Goal: Task Accomplishment & Management: Use online tool/utility

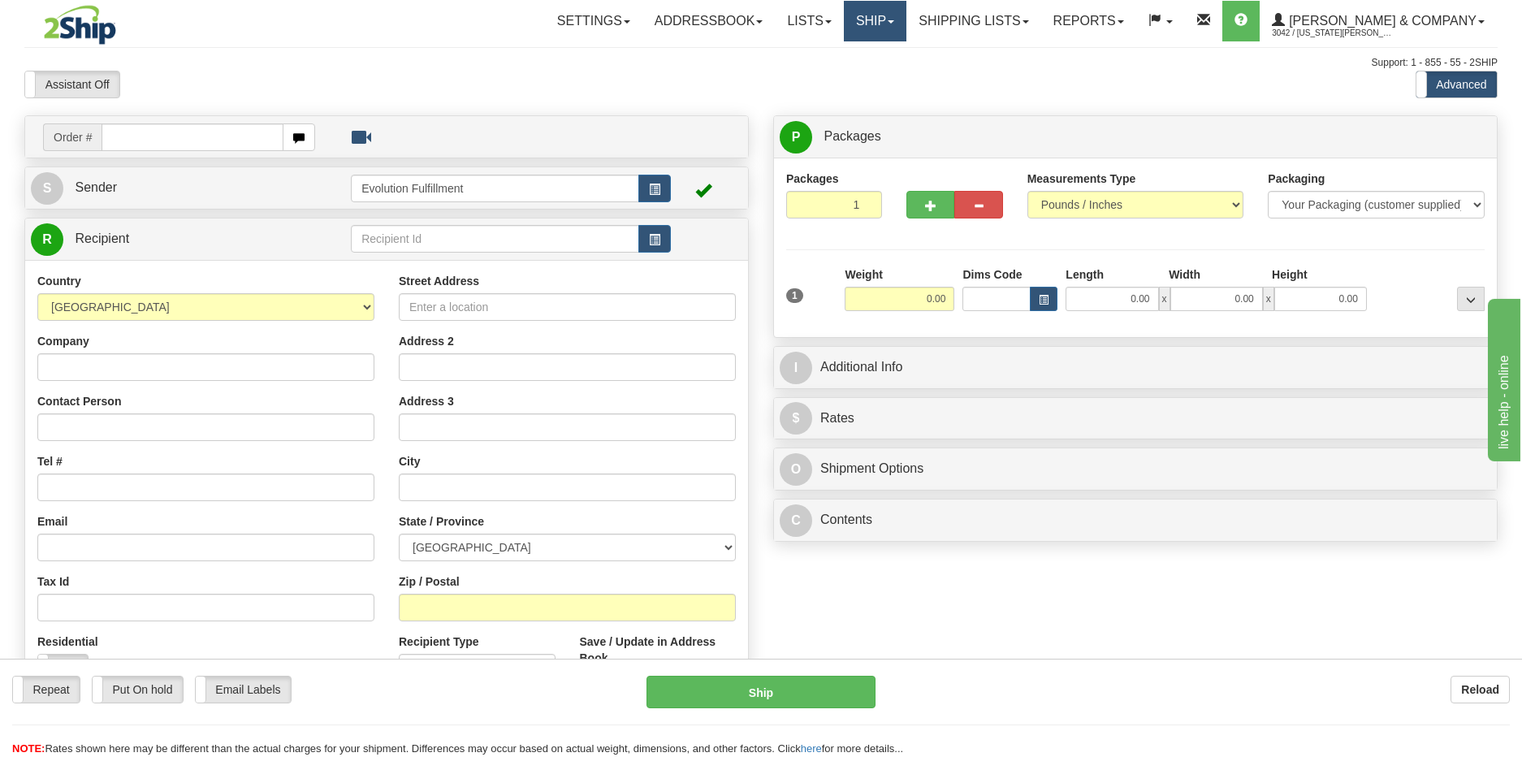
click at [906, 26] on link "Ship" at bounding box center [875, 21] width 63 height 41
click at [889, 76] on span "OnHold / Order Queue" at bounding box center [832, 77] width 115 height 13
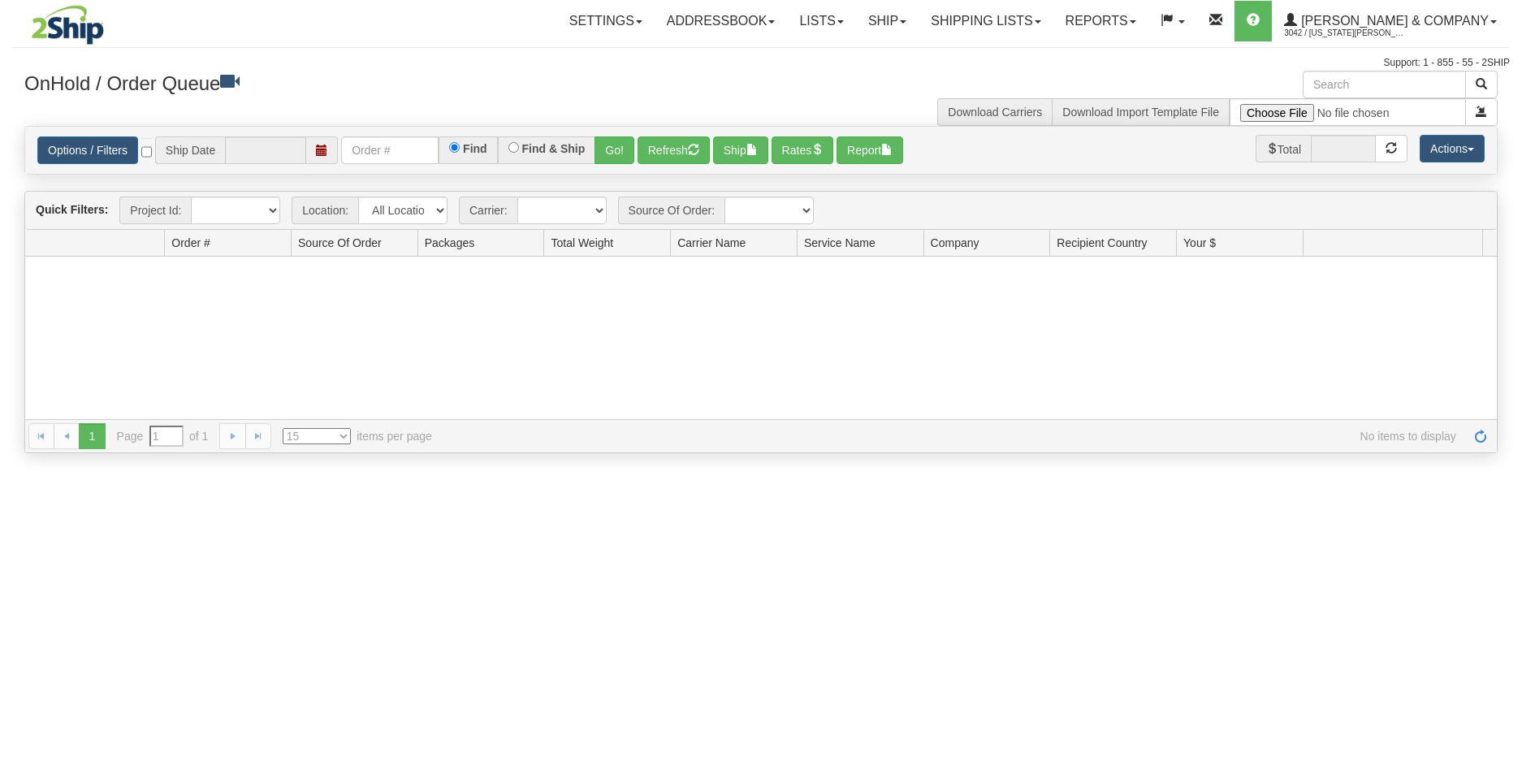
type input "[DATE]"
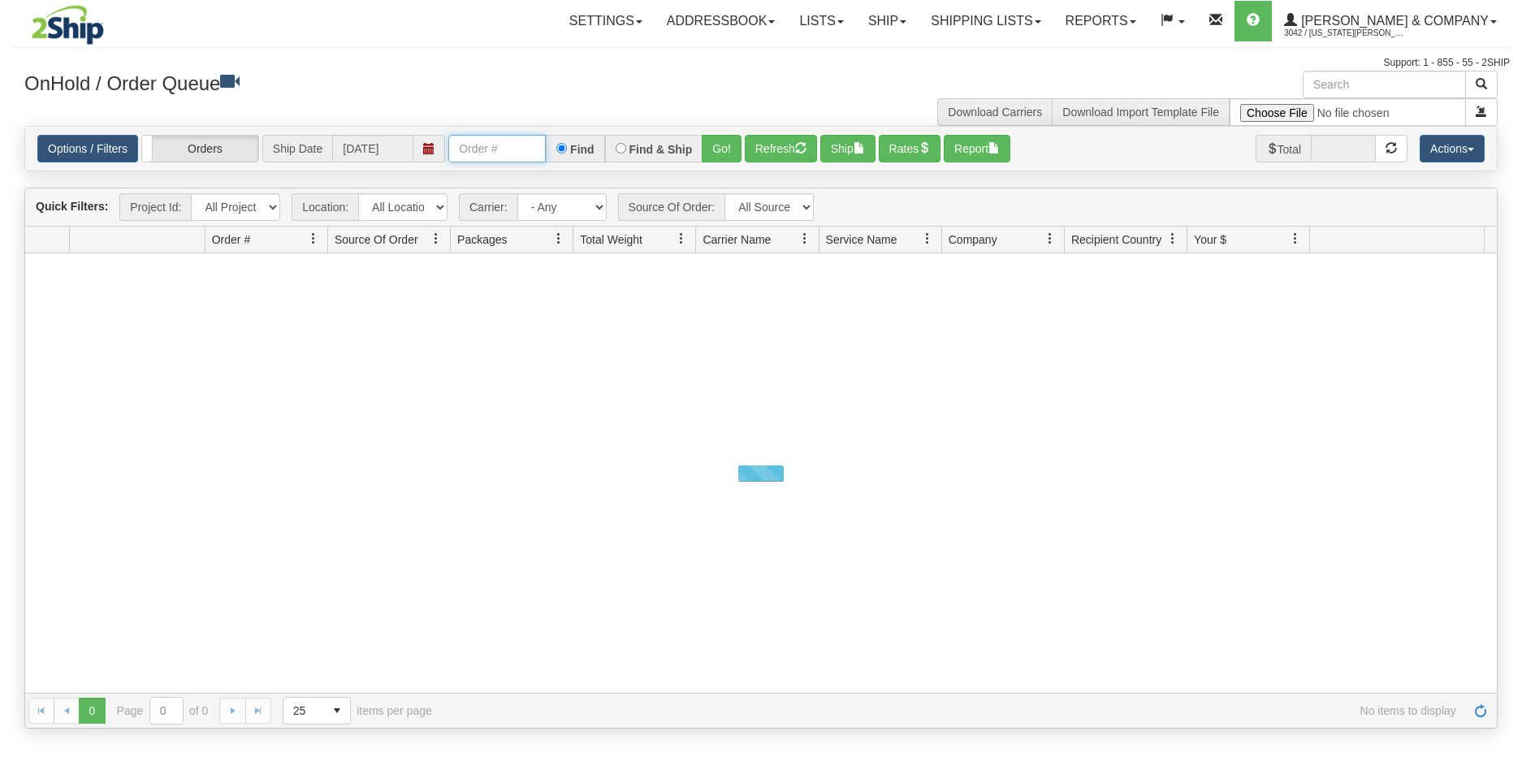
click at [500, 152] on input "text" at bounding box center [496, 149] width 97 height 28
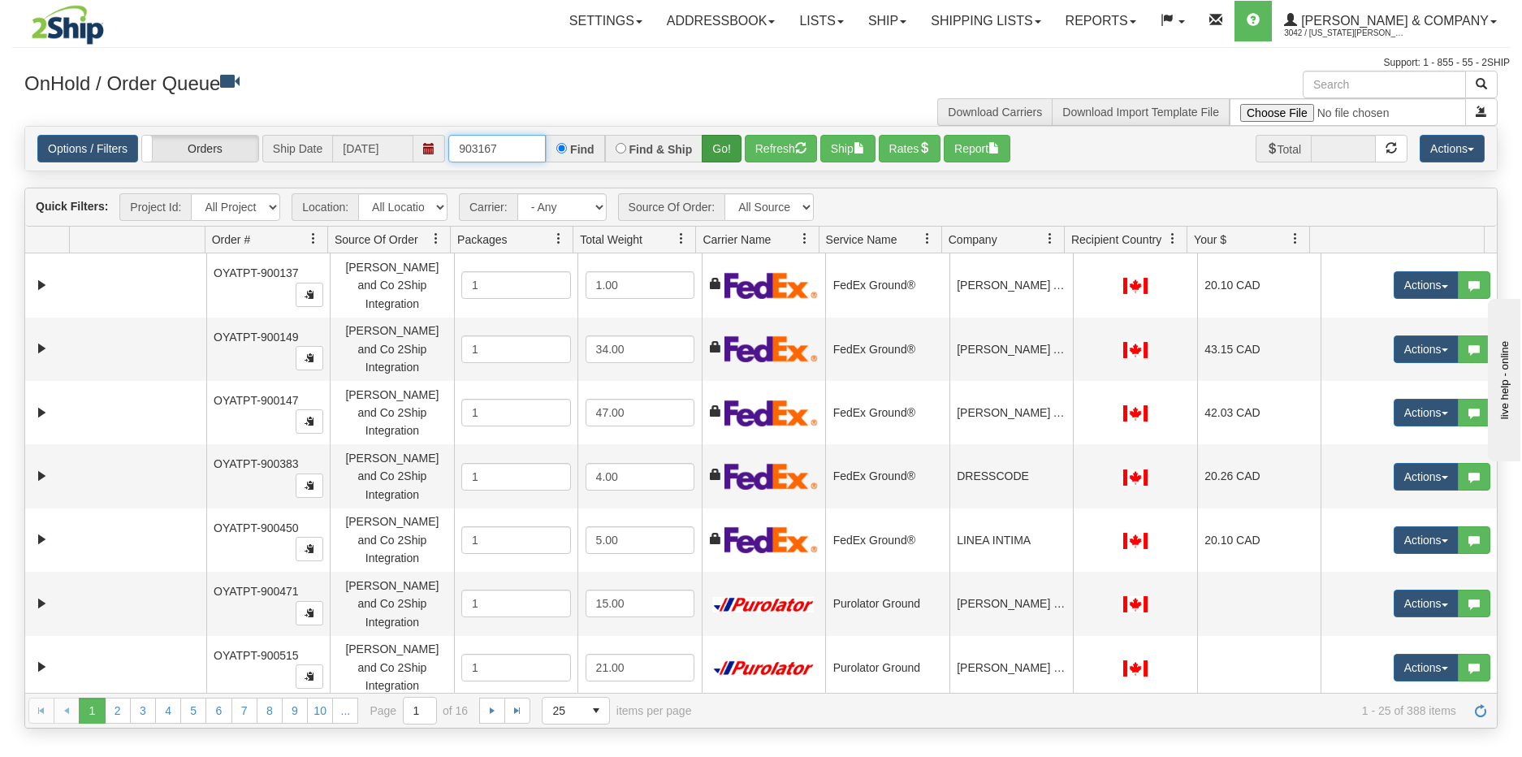
type input "903167"
click at [729, 142] on button "Go!" at bounding box center [722, 149] width 40 height 28
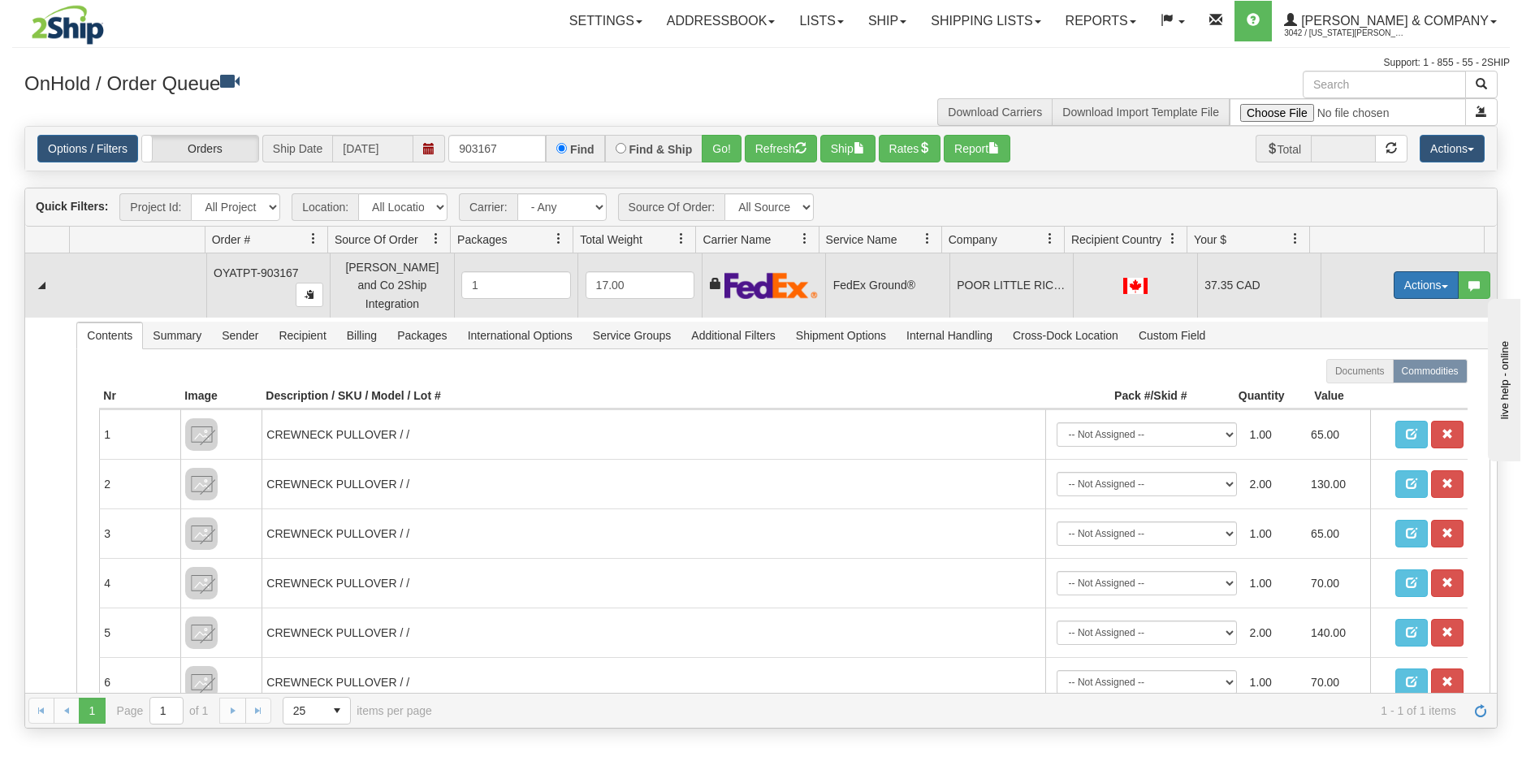
click at [1421, 276] on button "Actions" at bounding box center [1426, 285] width 65 height 28
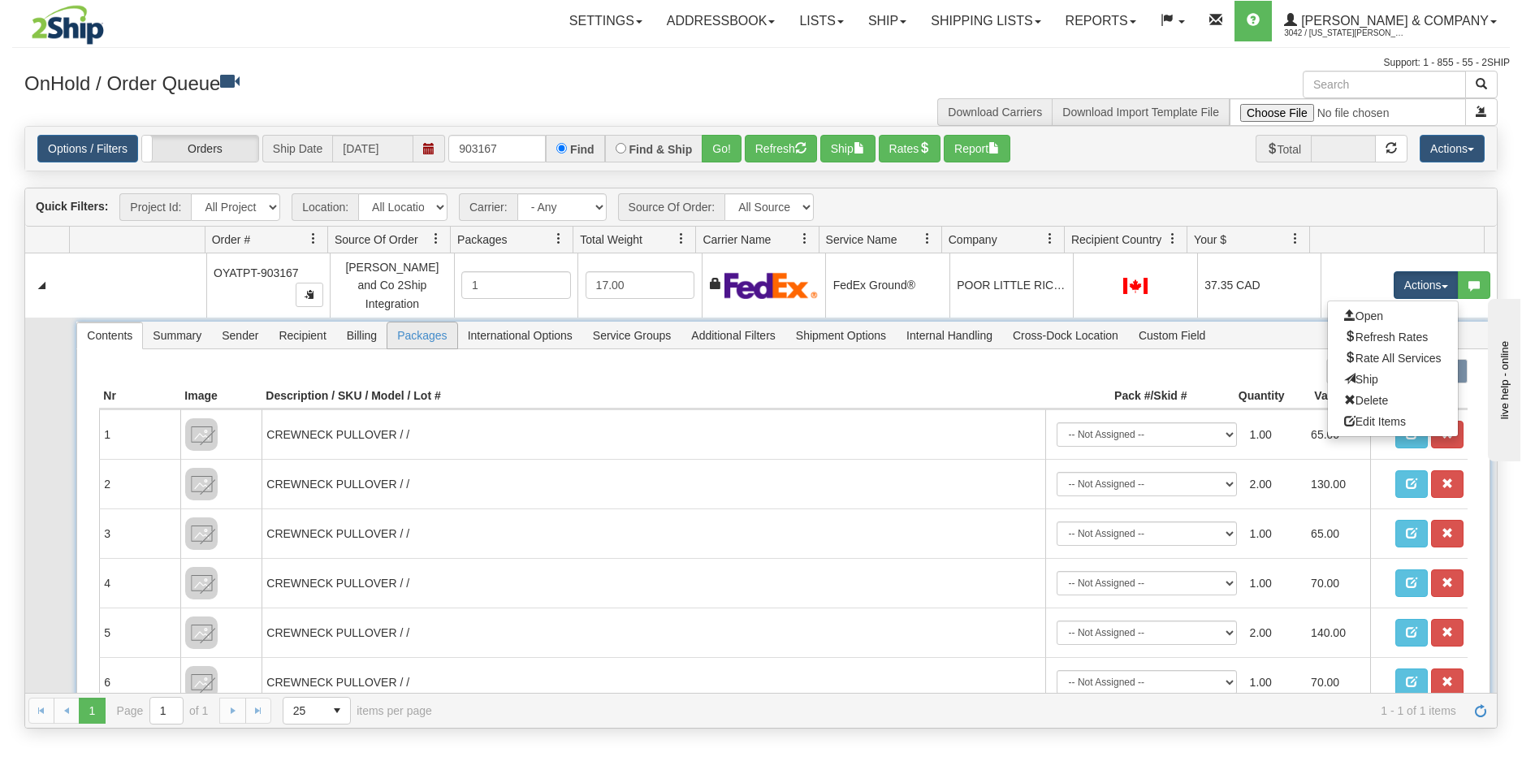
click at [410, 325] on span "Packages" at bounding box center [421, 335] width 69 height 26
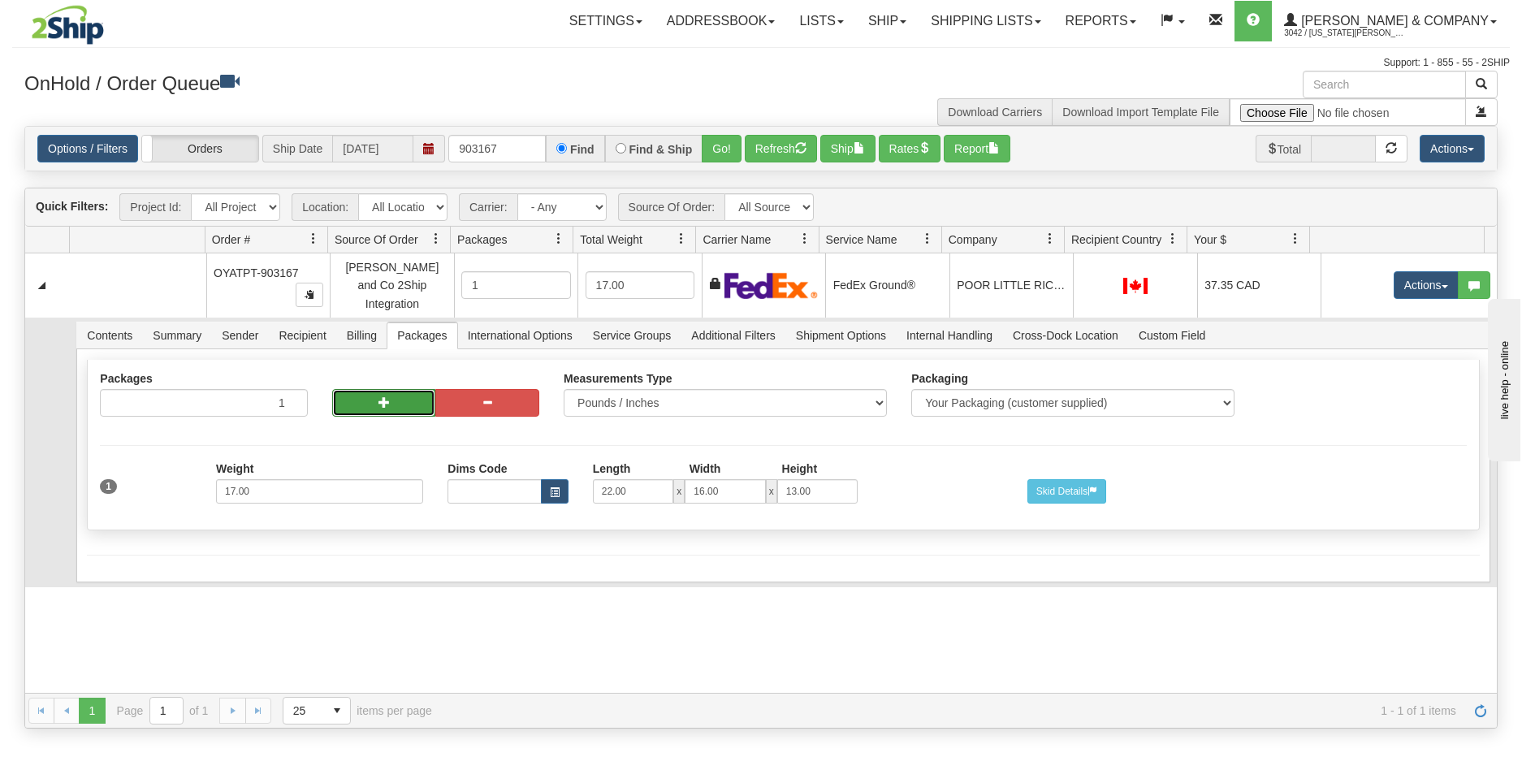
click at [387, 396] on span "button" at bounding box center [383, 401] width 11 height 11
radio input "true"
type input "2"
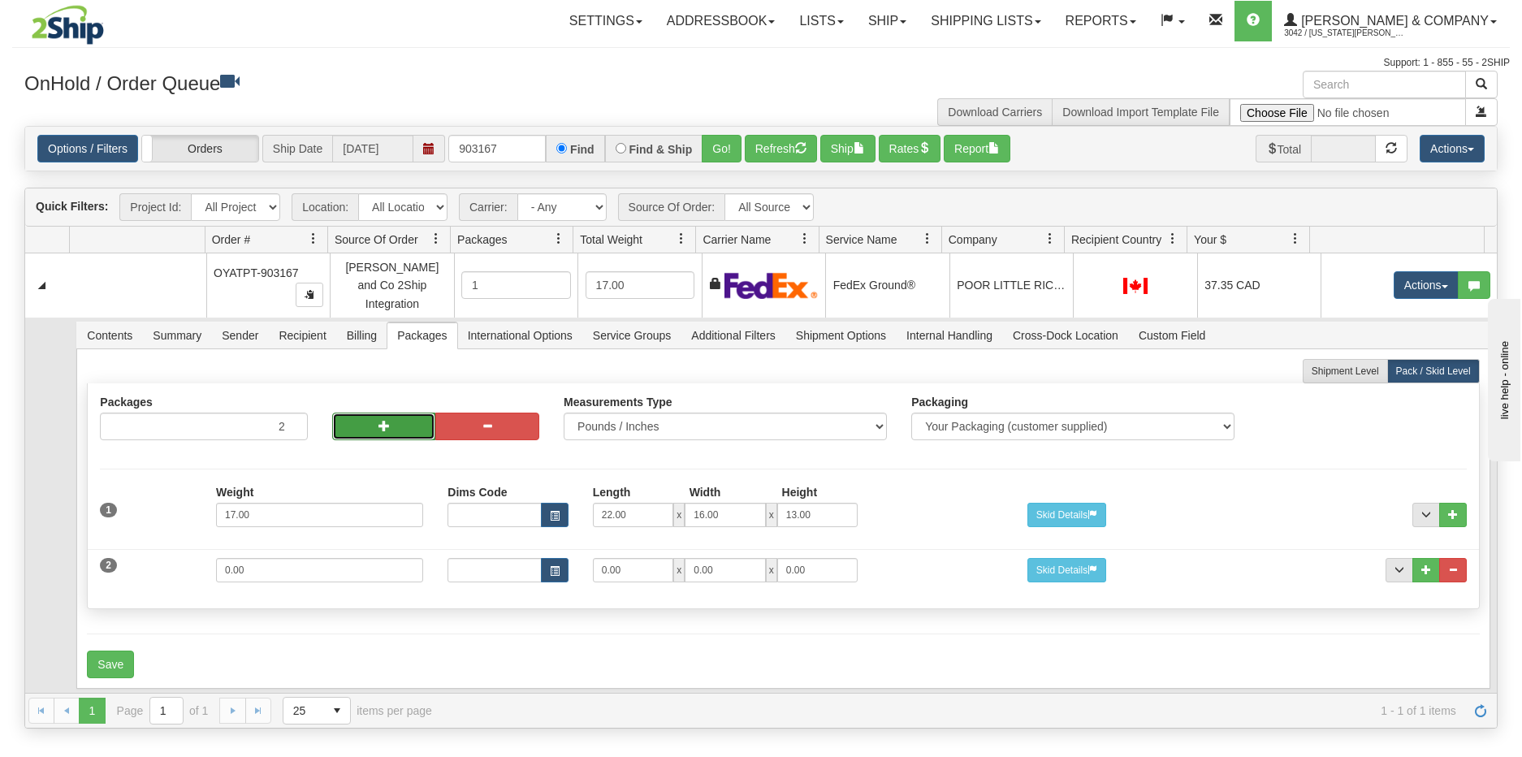
click at [391, 413] on button "button" at bounding box center [384, 427] width 104 height 28
type input "3"
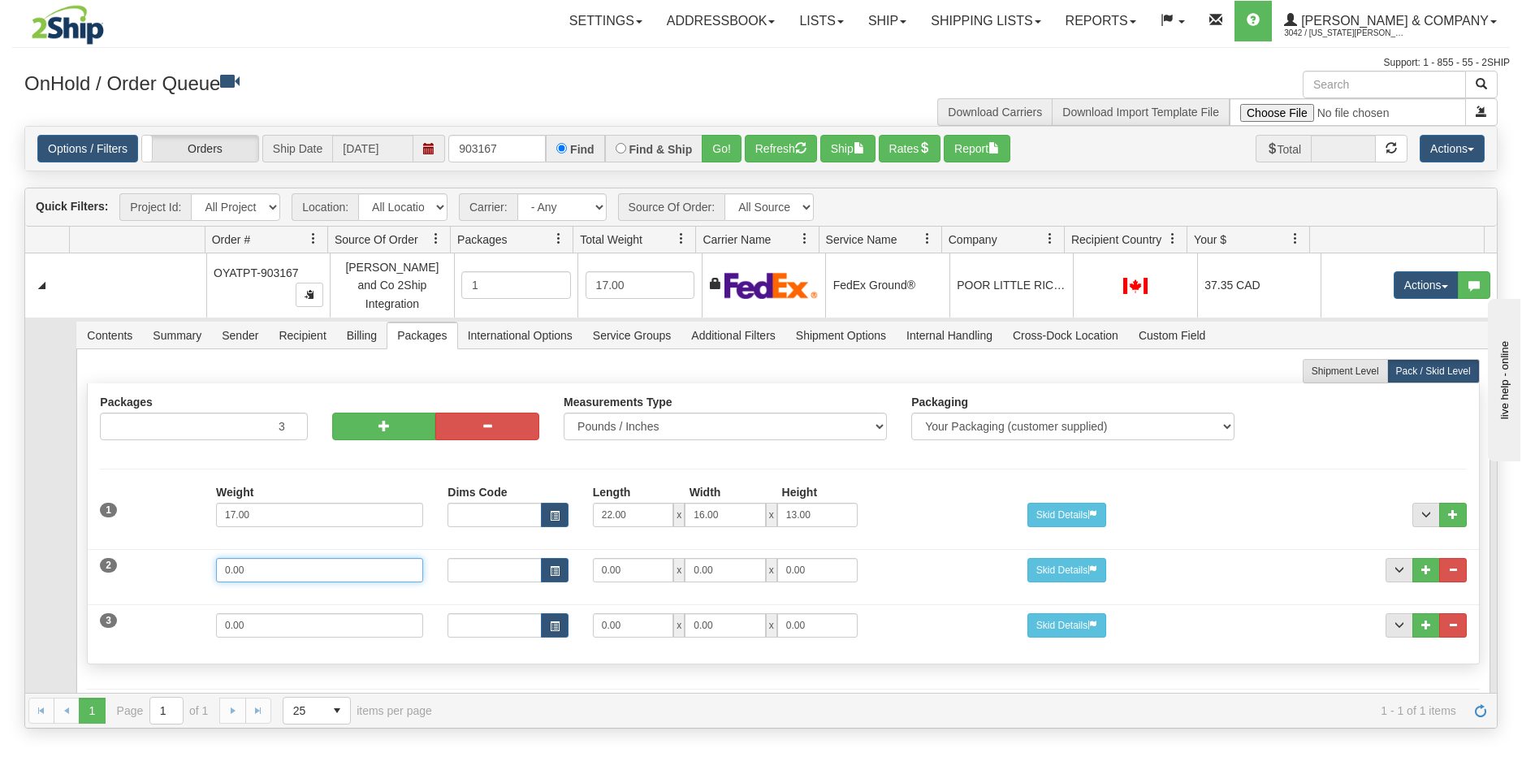
drag, startPoint x: 299, startPoint y: 552, endPoint x: 223, endPoint y: 550, distance: 75.6
click at [223, 558] on input "0.00" at bounding box center [319, 570] width 207 height 24
type input "10"
drag, startPoint x: 595, startPoint y: 565, endPoint x: 564, endPoint y: 572, distance: 30.7
click at [564, 572] on div "2 Weight 10 Dims Code Length Width Height 0.00 x 0.00 x 0.00" at bounding box center [783, 568] width 1390 height 54
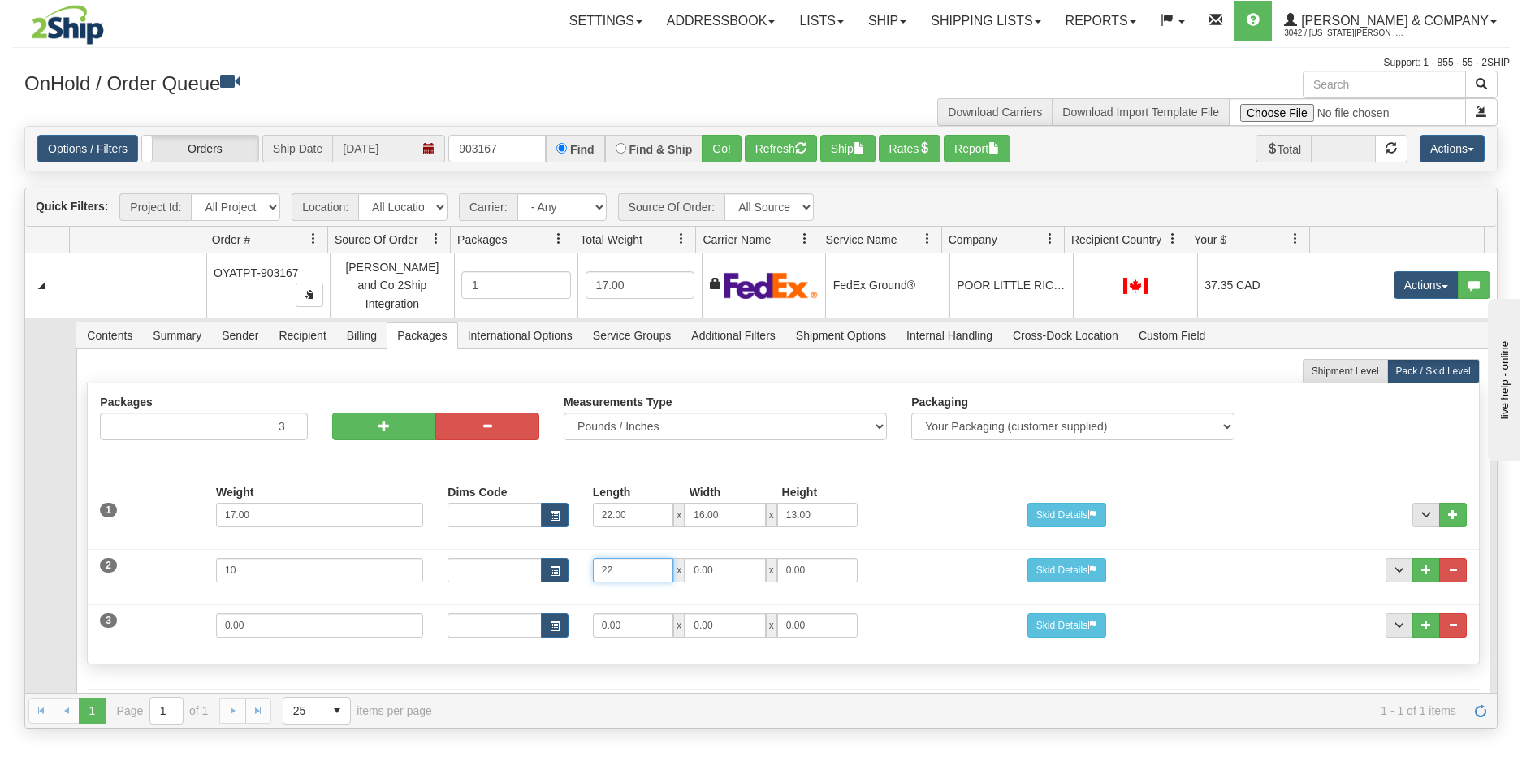
type input "22"
type input "16"
type input "9"
drag, startPoint x: 287, startPoint y: 616, endPoint x: 170, endPoint y: 624, distance: 117.2
click at [170, 624] on div "3 Weight 0.00 Dims Code Length Width Height 0.00 x 0.00 x" at bounding box center [783, 623] width 1390 height 54
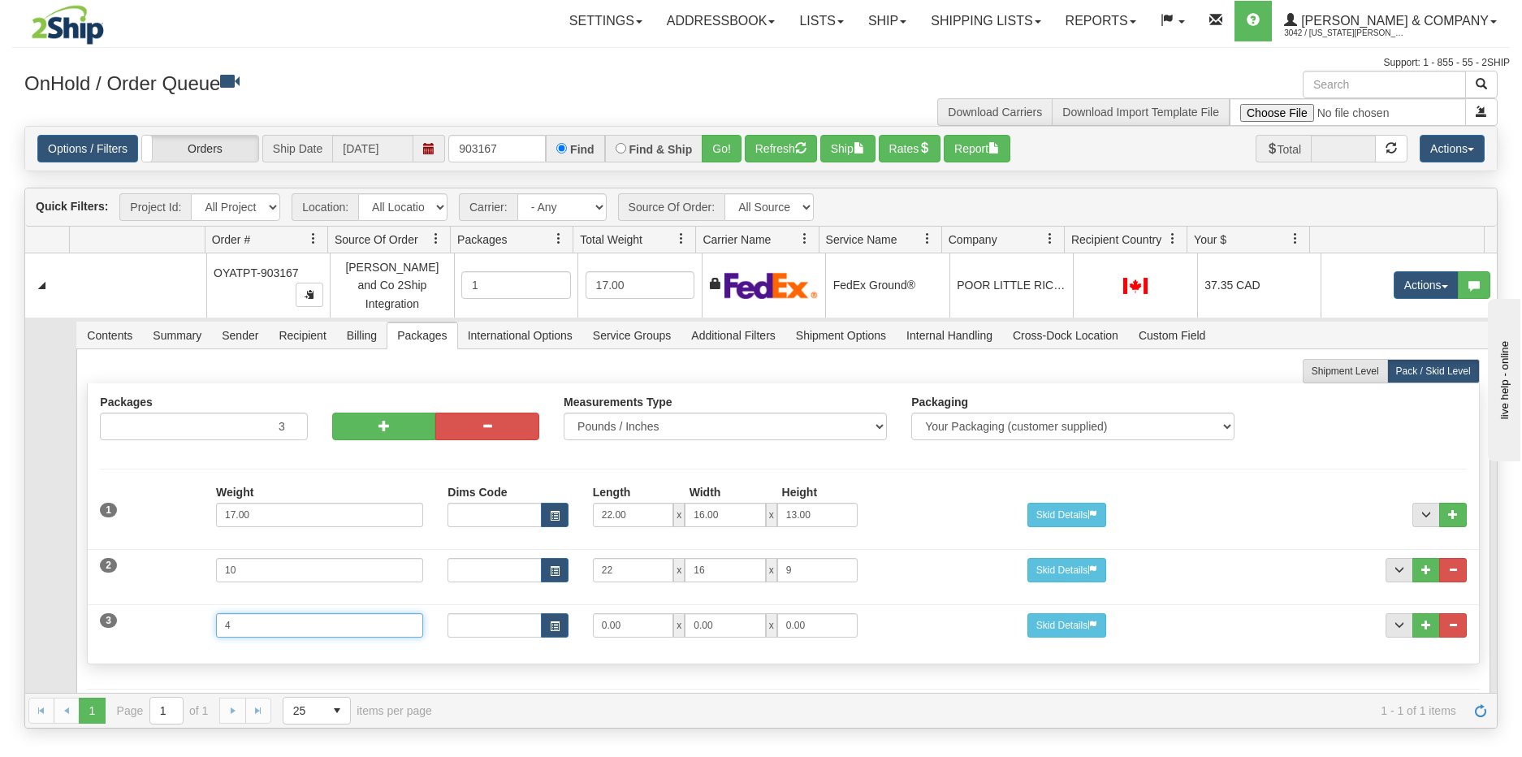
type input "4"
type input "16"
type input "12"
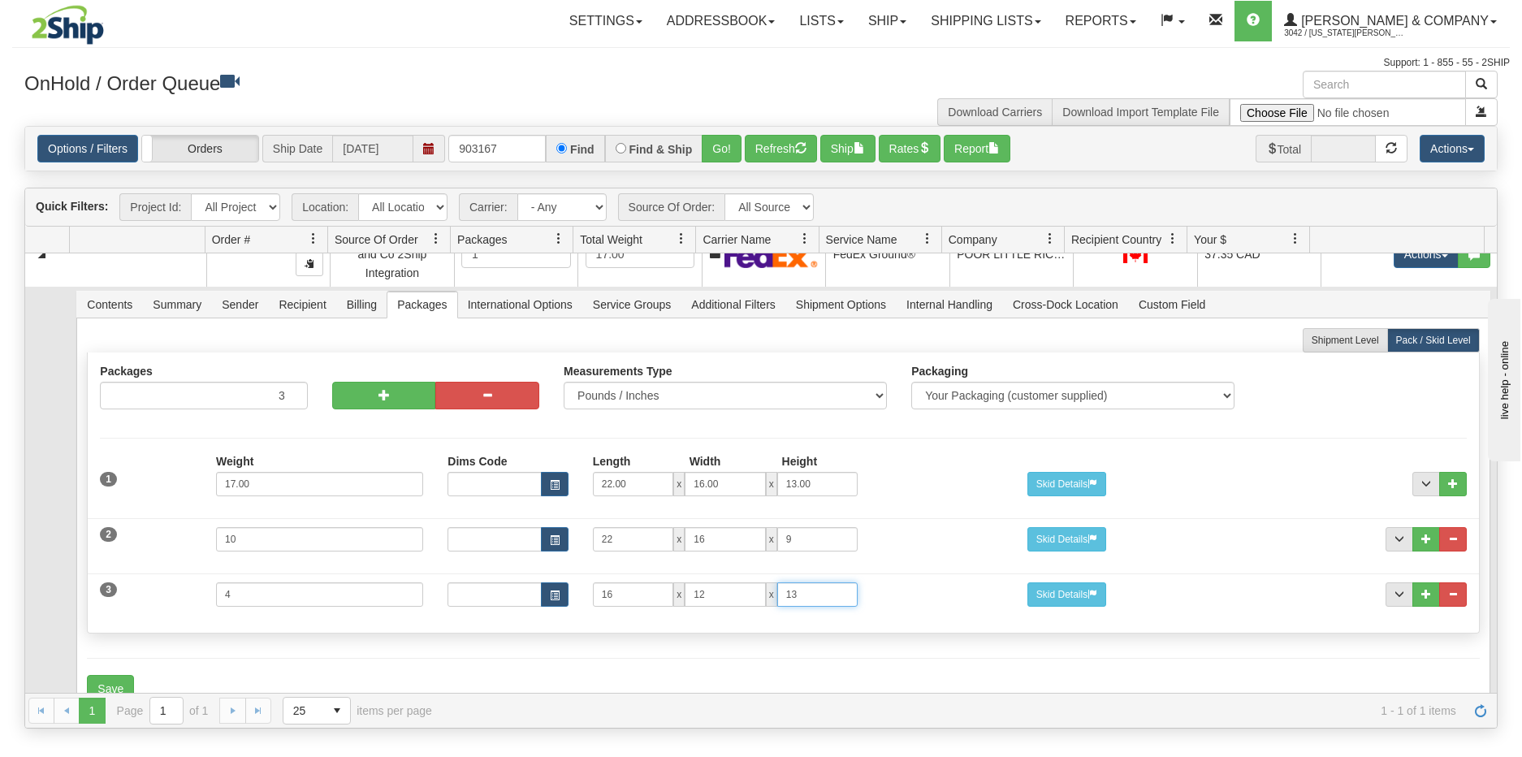
scroll to position [56, 0]
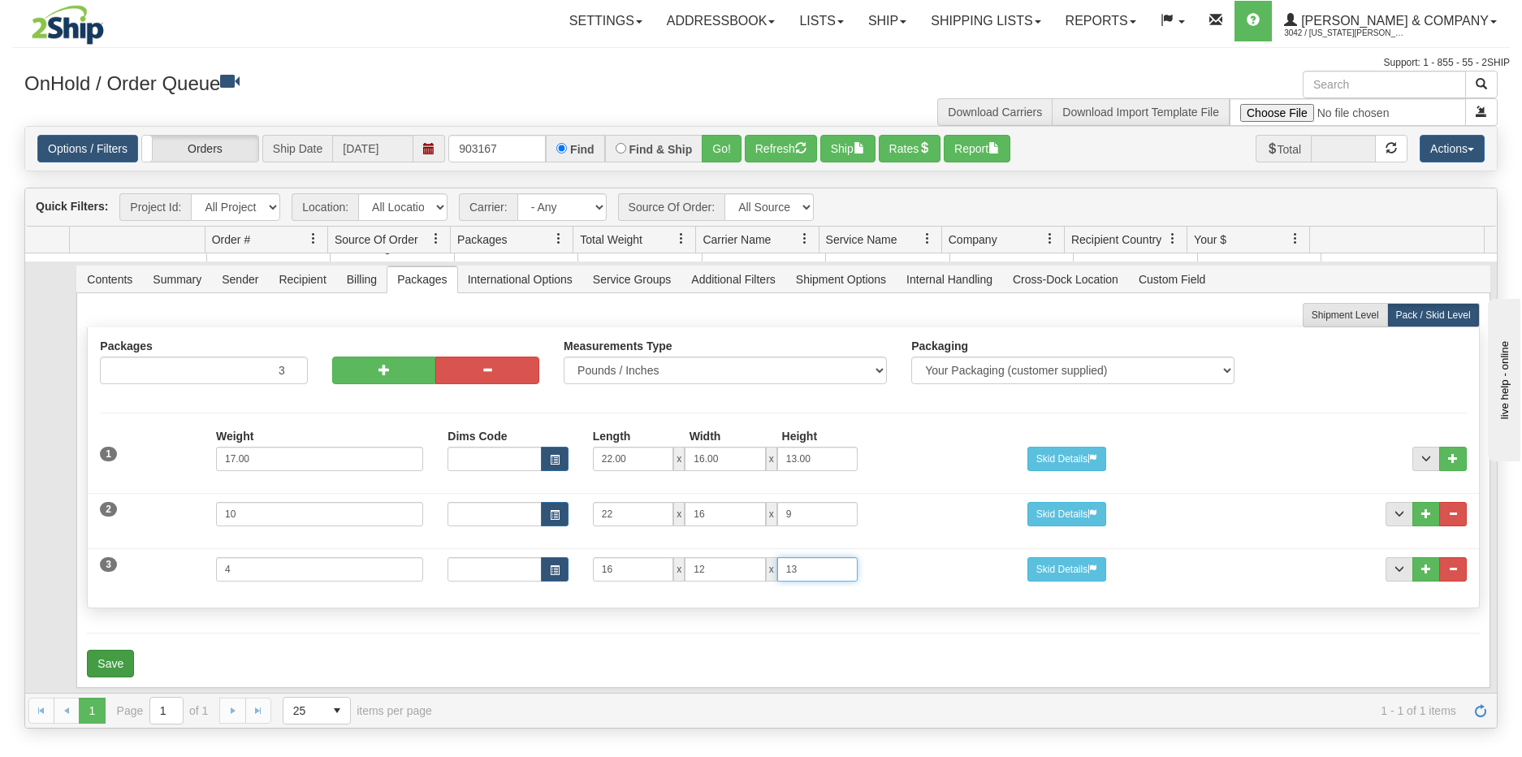
type input "13"
click at [99, 650] on button "Save" at bounding box center [110, 664] width 47 height 28
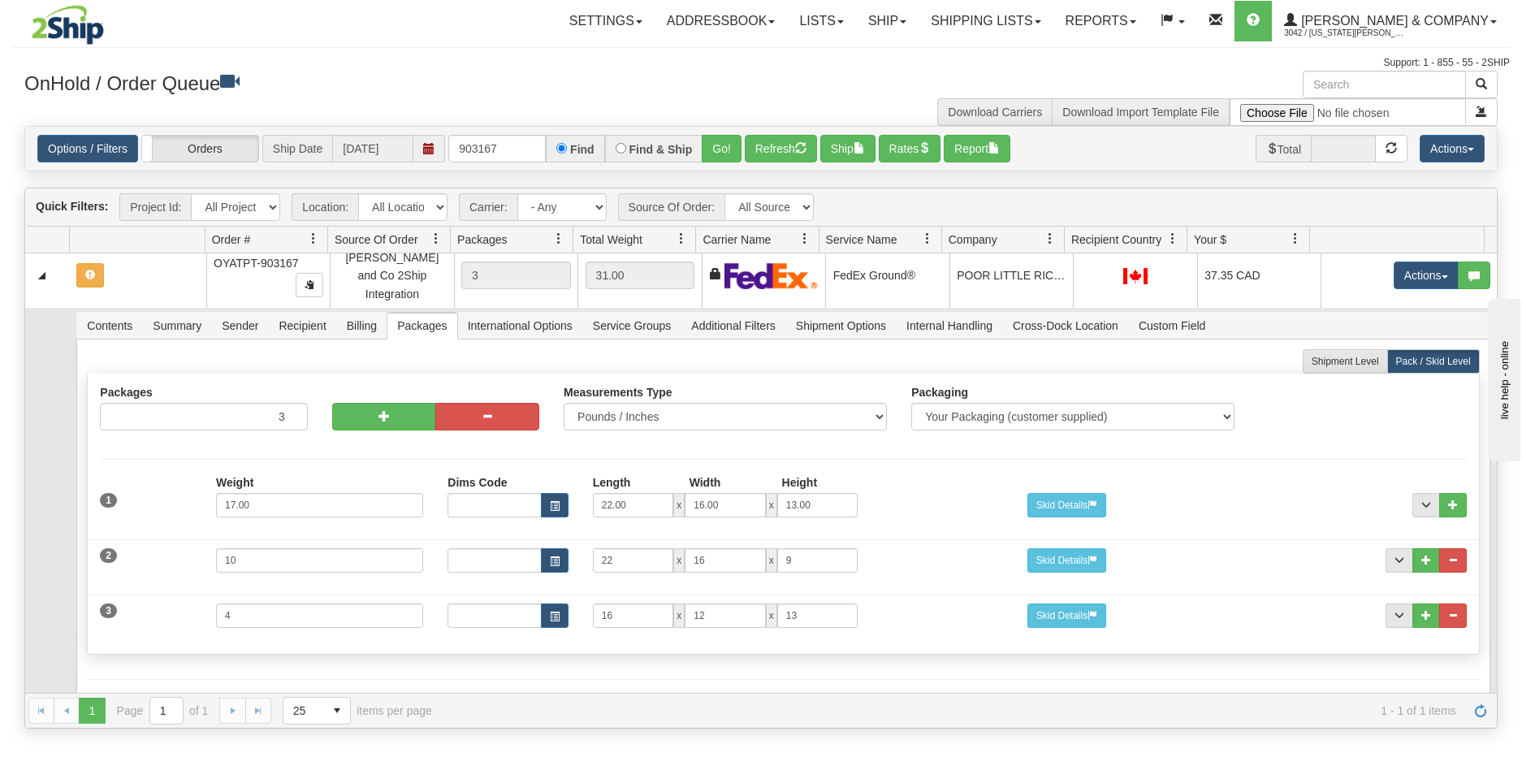
scroll to position [0, 0]
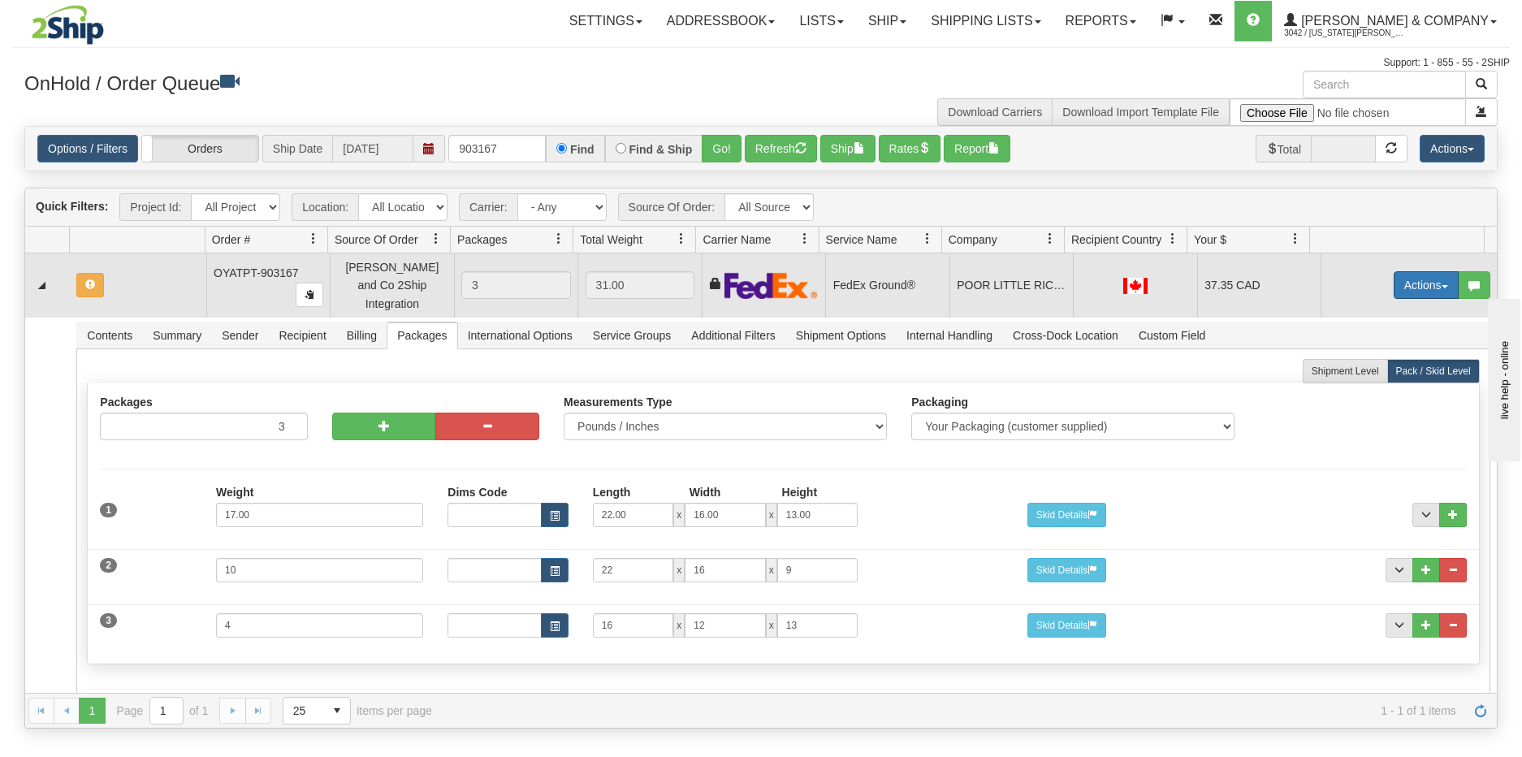
click at [1425, 274] on button "Actions" at bounding box center [1426, 285] width 65 height 28
click at [1364, 331] on span "Refresh Rates" at bounding box center [1386, 337] width 84 height 13
